Goal: Information Seeking & Learning: Learn about a topic

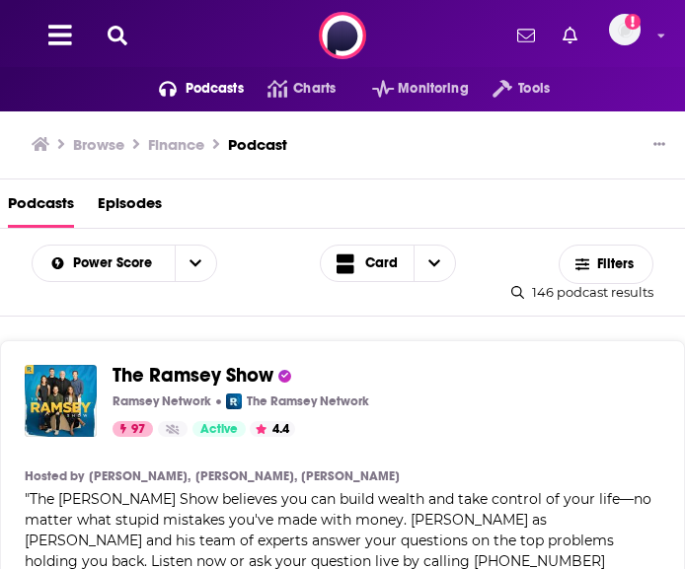
click at [96, 147] on h3 "Browse" at bounding box center [98, 144] width 51 height 19
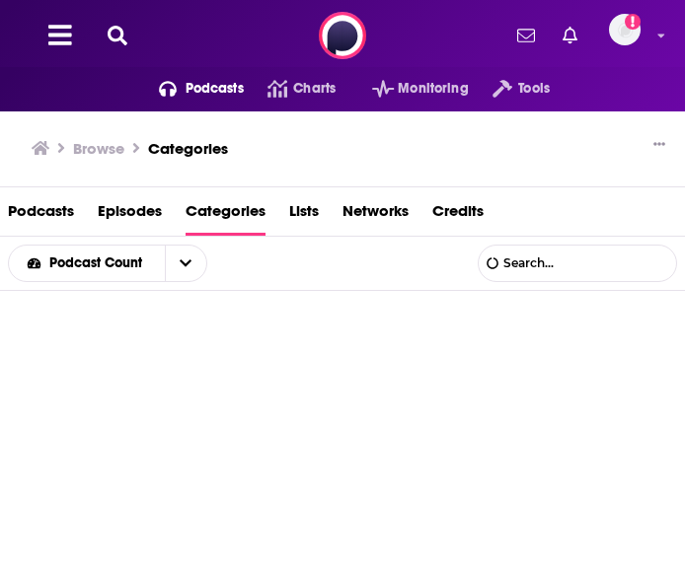
click at [117, 39] on icon at bounding box center [118, 36] width 20 height 20
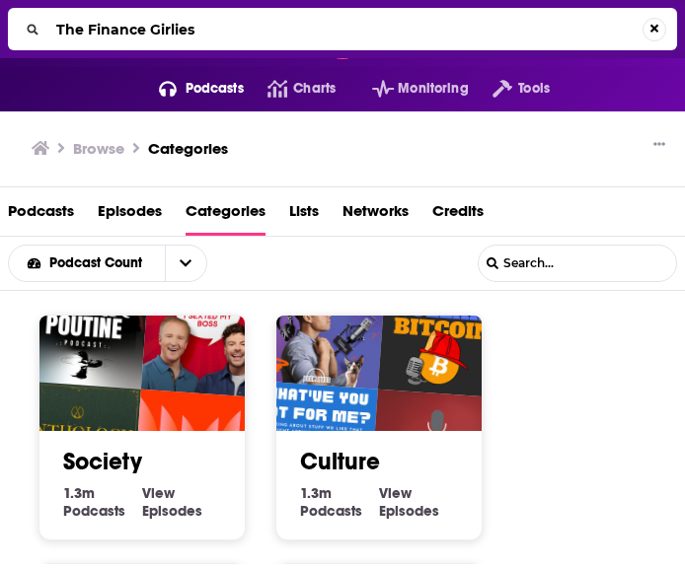
type input "The Finance Girlies"
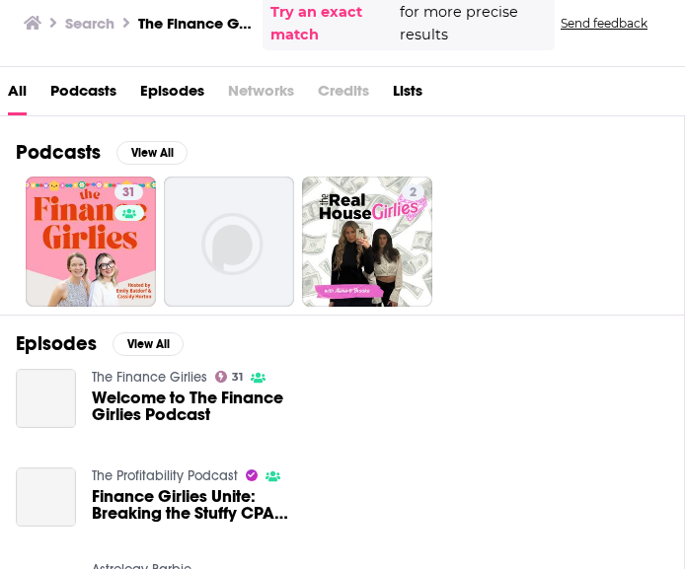
scroll to position [199, 0]
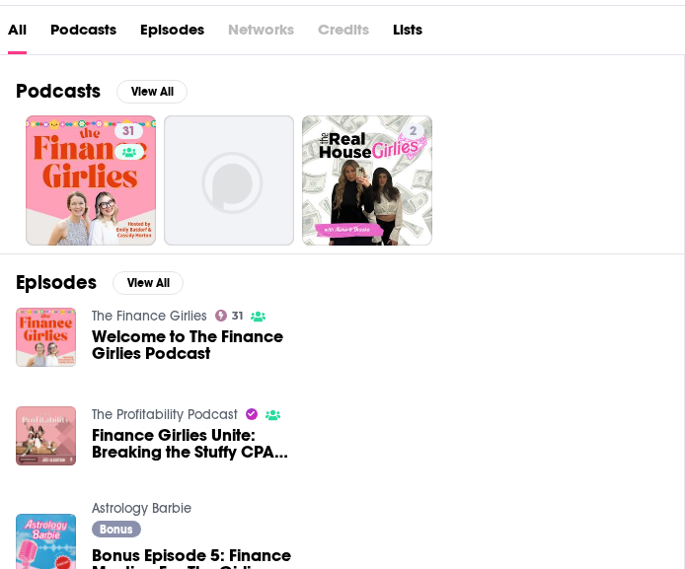
click at [104, 349] on span "Welcome to The Finance Girlies Podcast" at bounding box center [204, 345] width 225 height 34
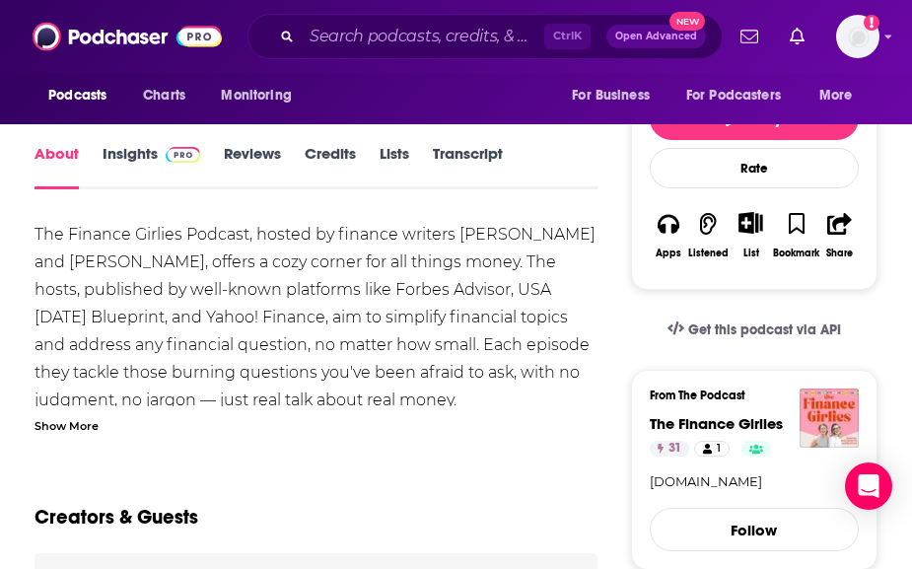
scroll to position [287, 0]
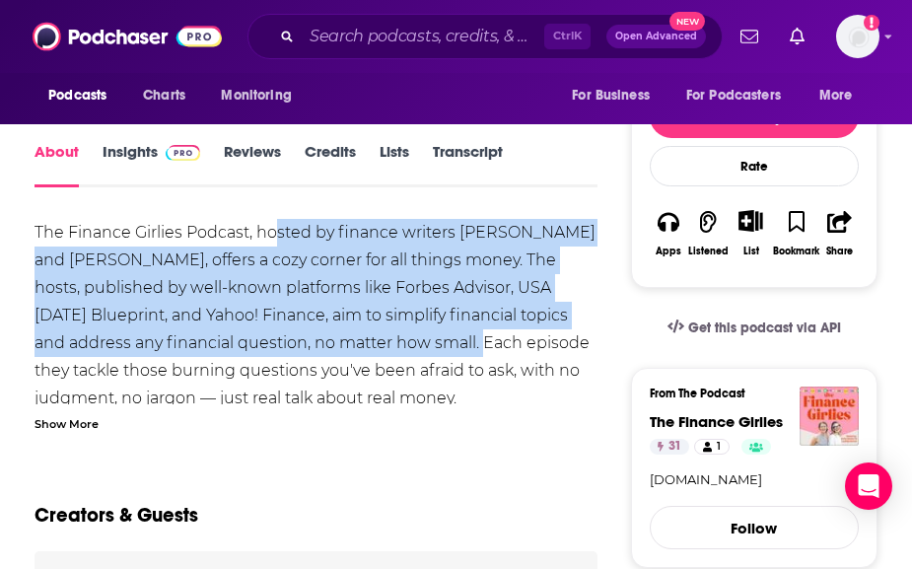
drag, startPoint x: 279, startPoint y: 230, endPoint x: 449, endPoint y: 353, distance: 209.7
click at [449, 353] on div "The Finance Girlies Podcast, hosted by finance writers [PERSON_NAME] and [PERSO…" at bounding box center [316, 523] width 562 height 608
copy div "sted by finance writers [PERSON_NAME] and [PERSON_NAME], offers a cozy corner f…"
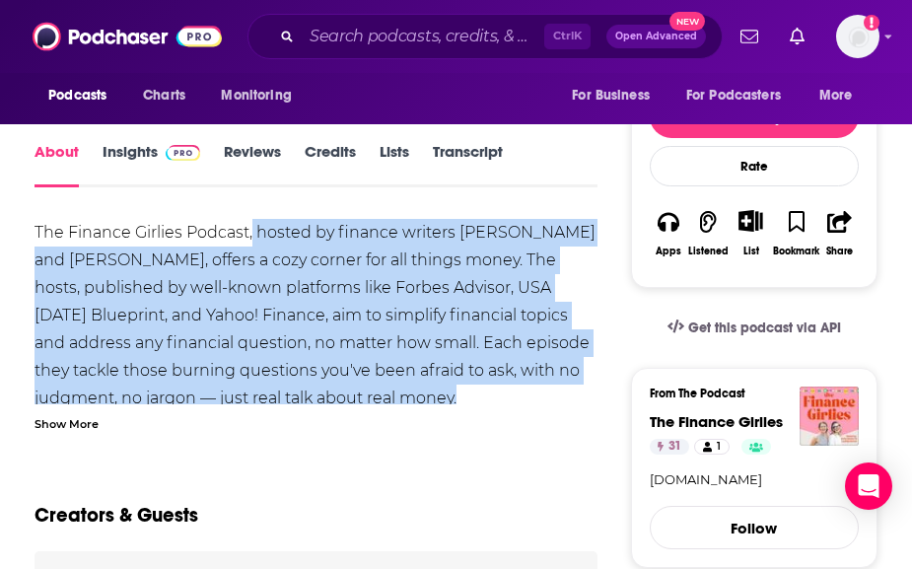
drag, startPoint x: 482, startPoint y: 397, endPoint x: 254, endPoint y: 234, distance: 280.8
click at [254, 234] on div "The Finance Girlies Podcast, hosted by finance writers [PERSON_NAME] and [PERSO…" at bounding box center [316, 523] width 562 height 608
copy div "hosted by finance writers [PERSON_NAME] and [PERSON_NAME], offers a cozy corner…"
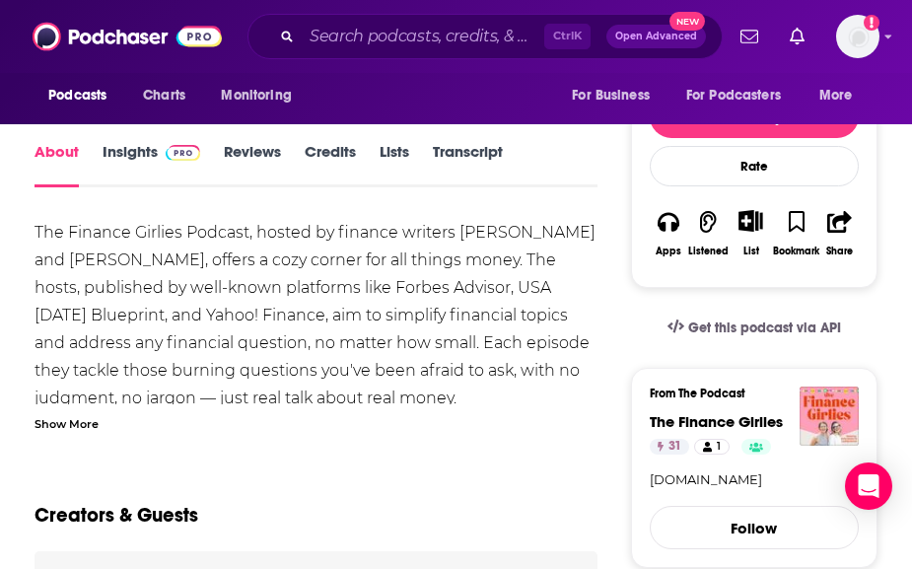
drag, startPoint x: 603, startPoint y: 406, endPoint x: 406, endPoint y: 406, distance: 196.3
click at [406, 406] on div "The Finance Girlies Podcast, hosted by finance writers [PERSON_NAME] and [PERSO…" at bounding box center [316, 326] width 562 height 214
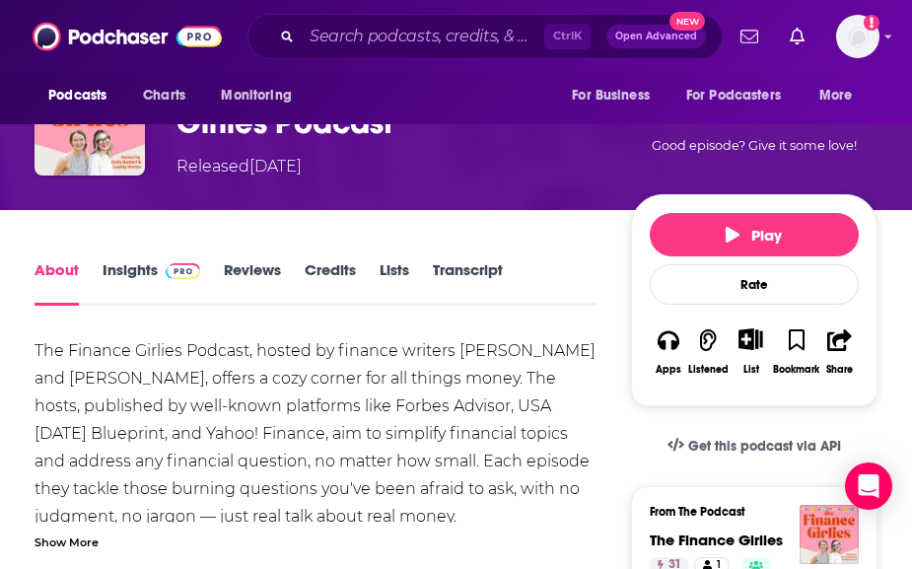
scroll to position [168, 0]
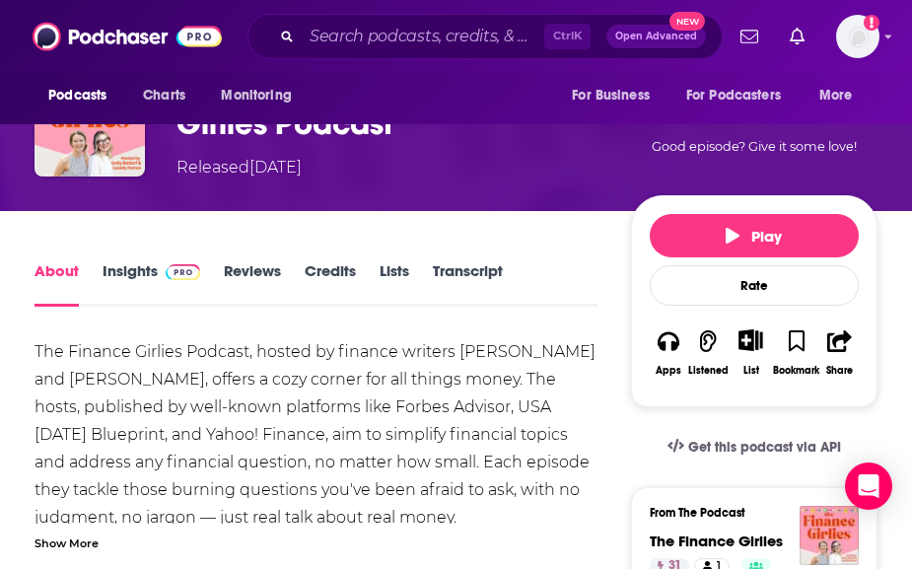
click at [136, 266] on link "Insights" at bounding box center [152, 283] width 98 height 45
